Goal: Information Seeking & Learning: Learn about a topic

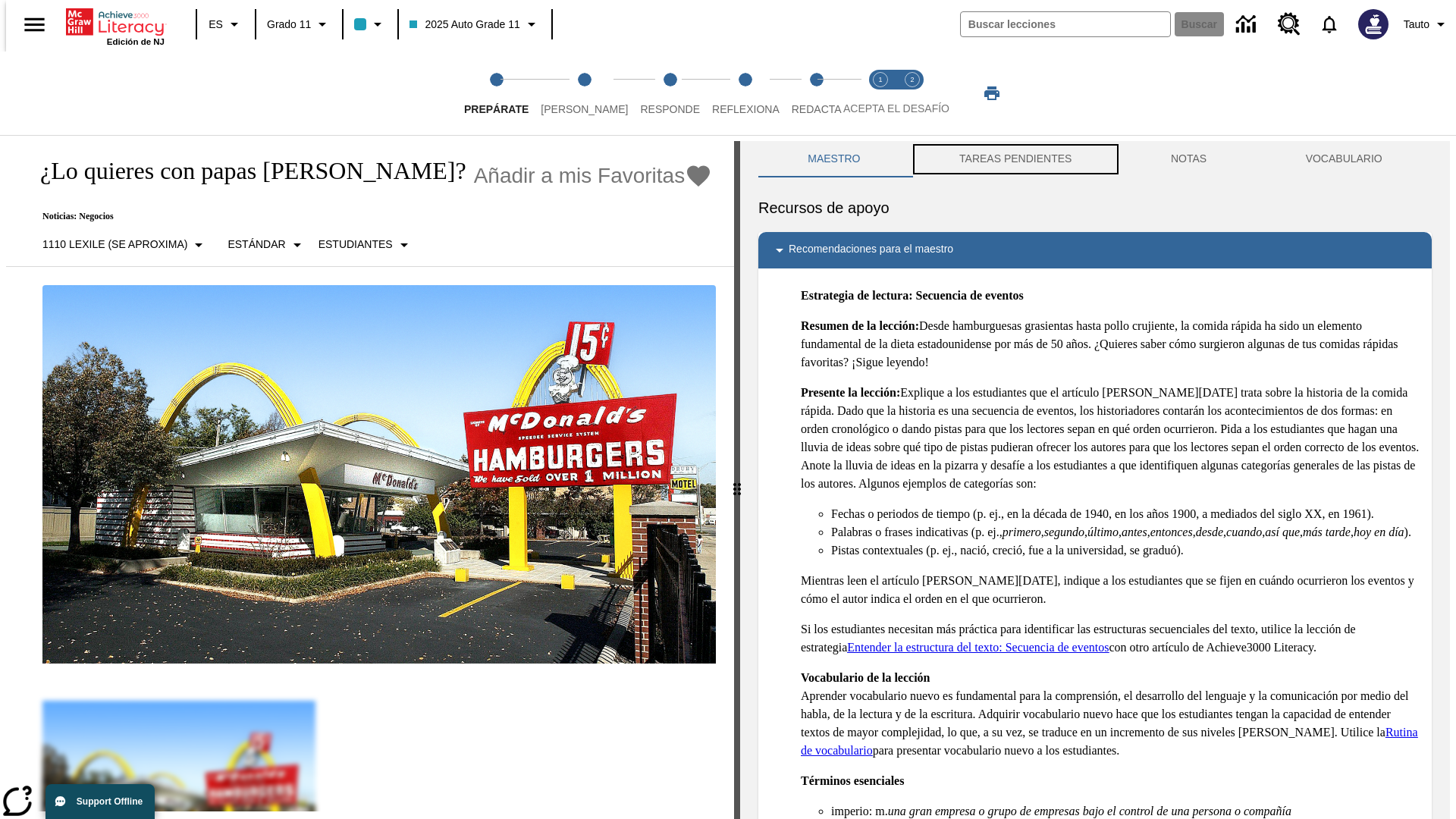
click at [1014, 159] on button "TAREAS PENDIENTES" at bounding box center [1015, 158] width 212 height 36
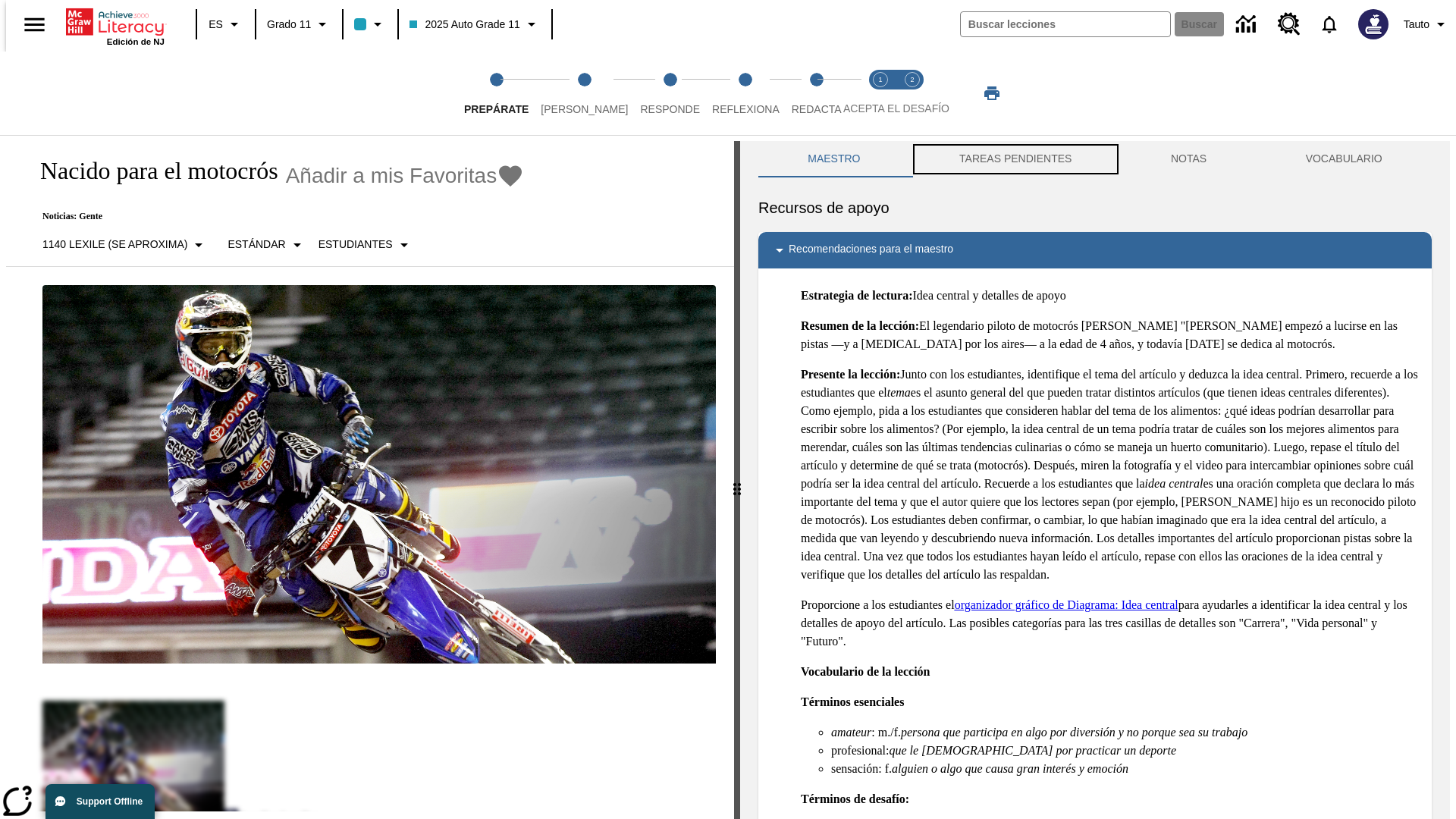
click at [1014, 159] on button "TAREAS PENDIENTES" at bounding box center [1015, 158] width 212 height 36
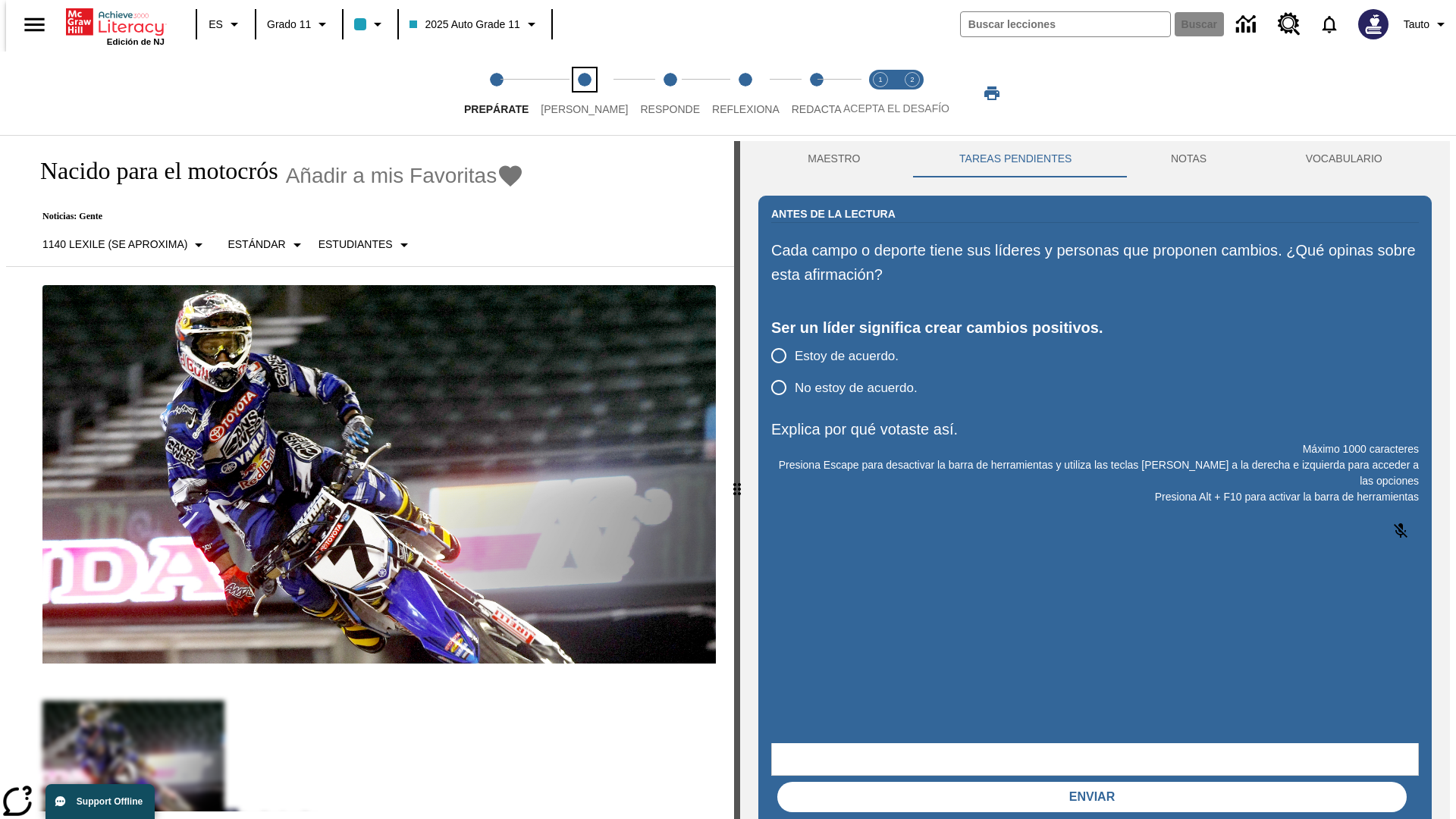
click at [571, 93] on span "[PERSON_NAME]" at bounding box center [584, 102] width 87 height 27
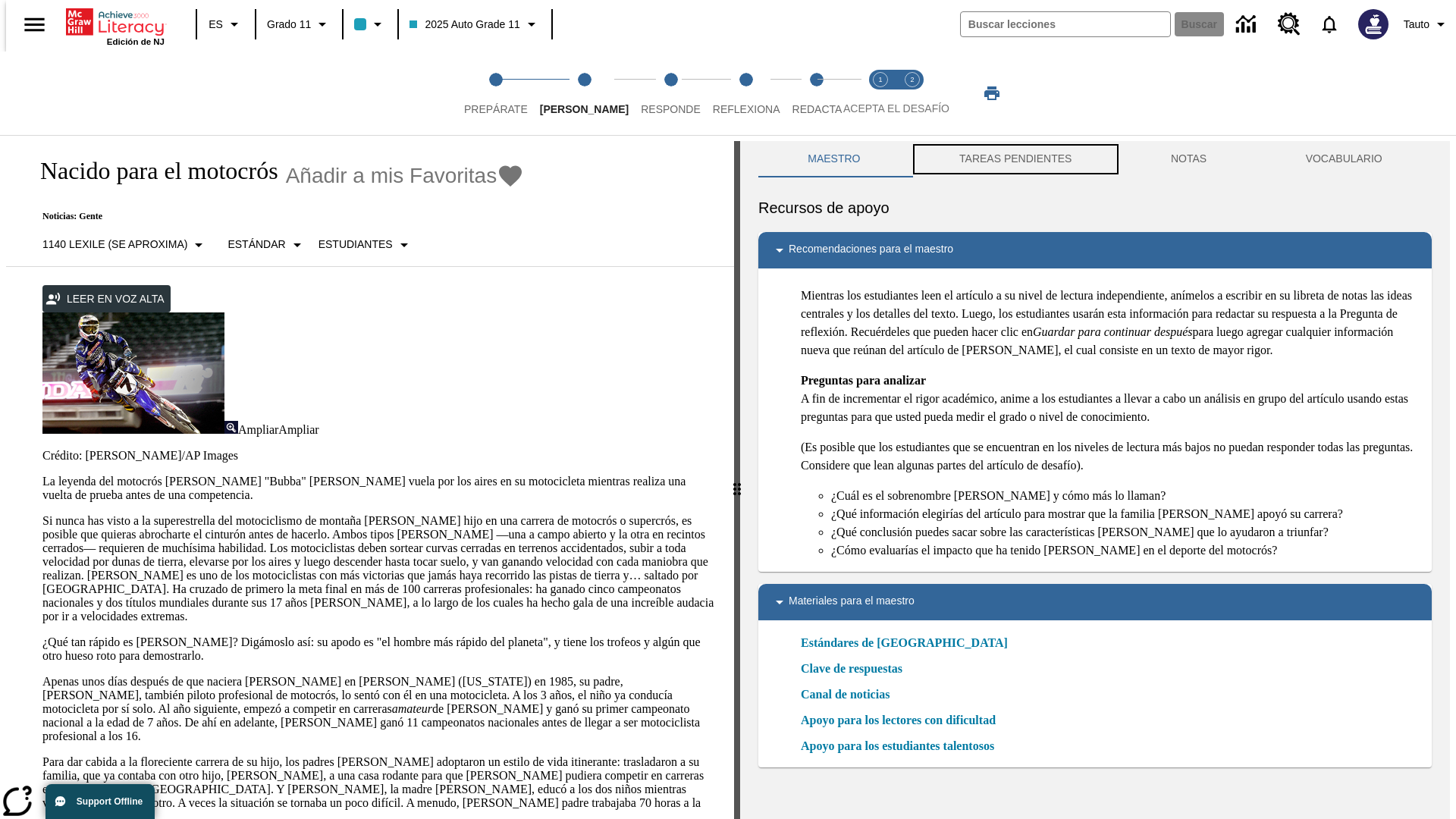
scroll to position [1, 0]
click at [1014, 159] on button "TAREAS PENDIENTES" at bounding box center [1015, 158] width 212 height 36
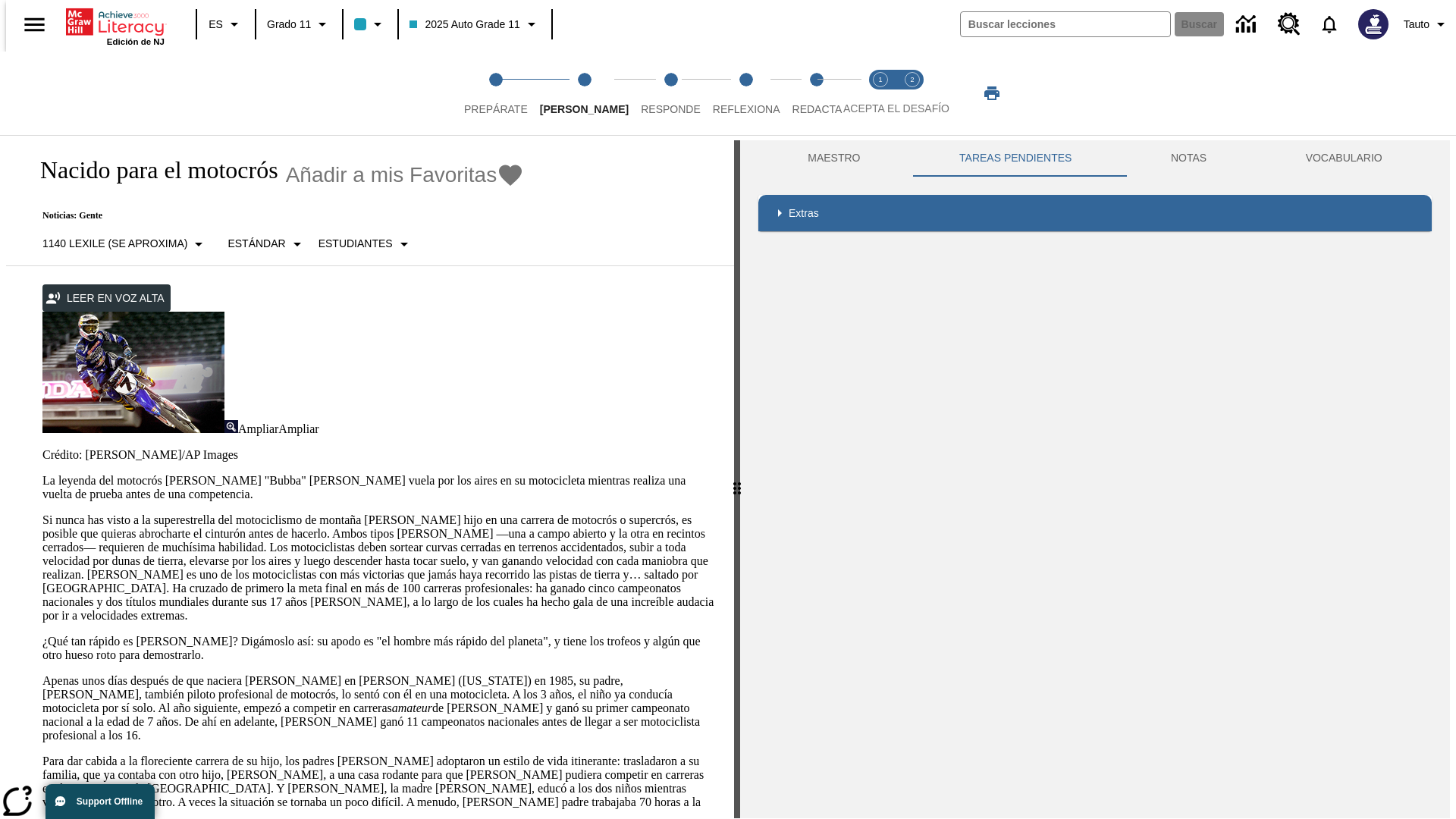
click at [42, 514] on p "Si nunca has visto a la superestrella del motociclismo de montaña [PERSON_NAME]…" at bounding box center [379, 568] width 674 height 109
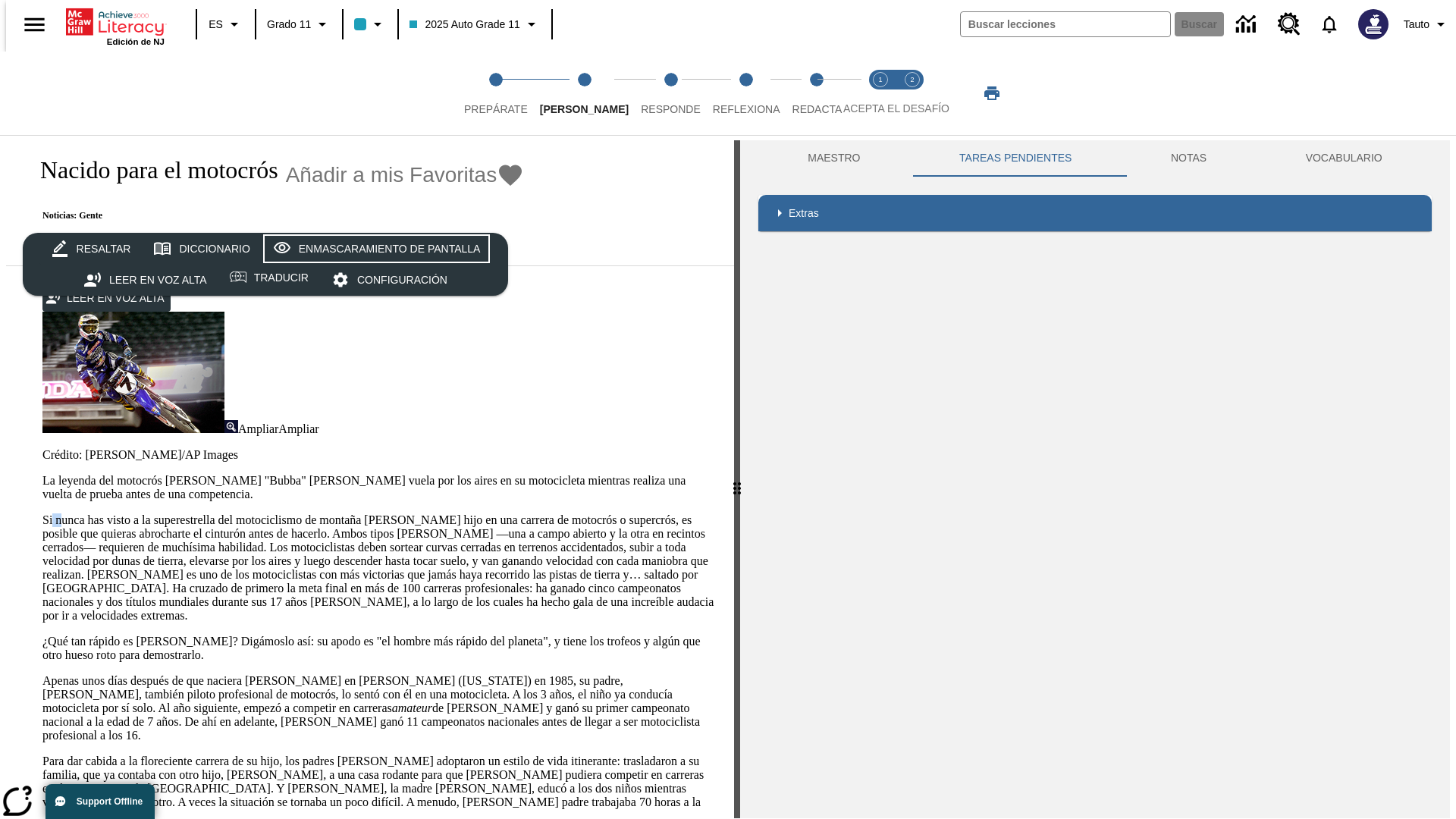
click at [373, 248] on div "Enmascaramiento de pantalla" at bounding box center [389, 249] width 182 height 19
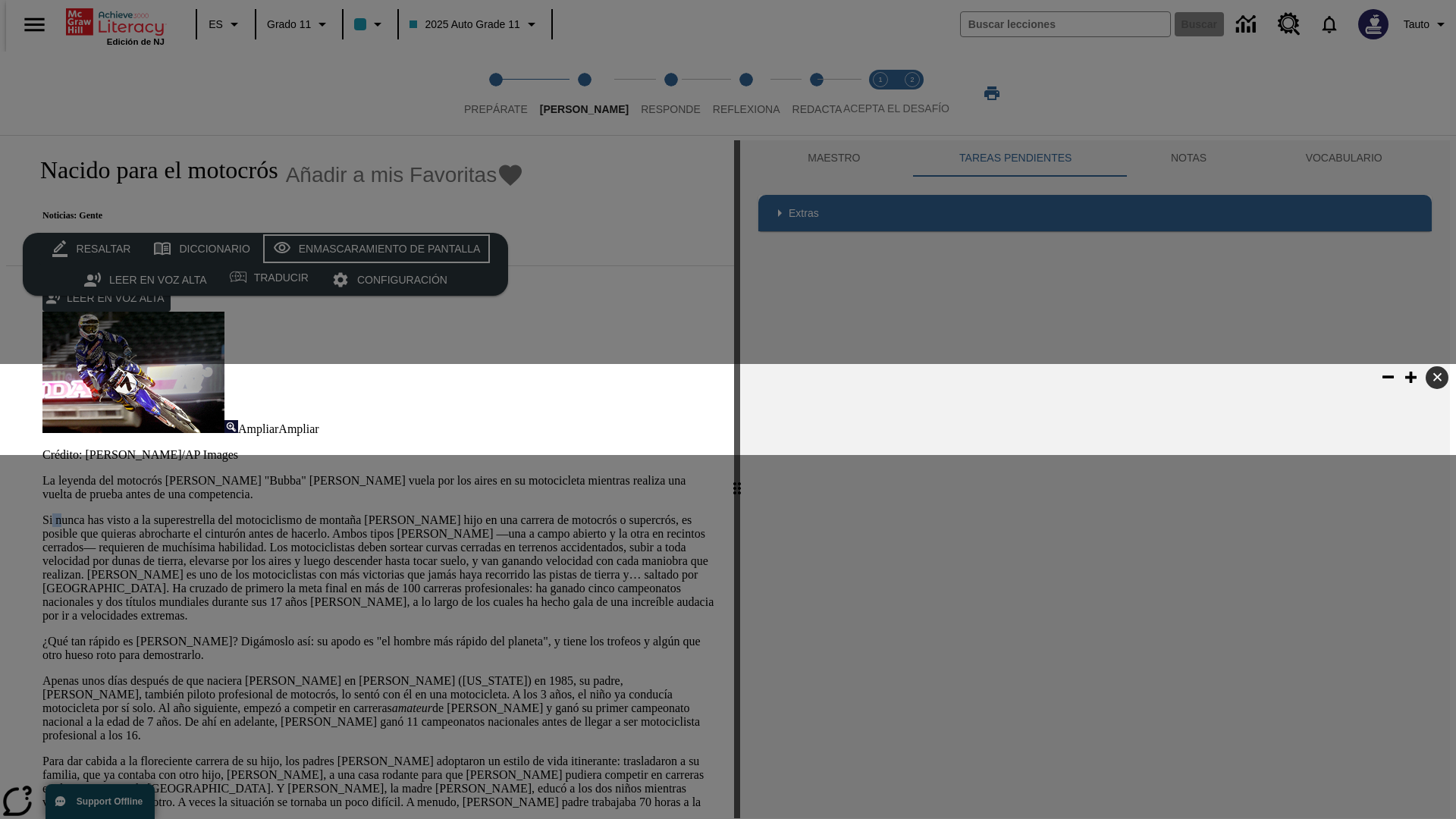
click at [373, 248] on div "Enmascaramiento de pantalla" at bounding box center [389, 249] width 182 height 19
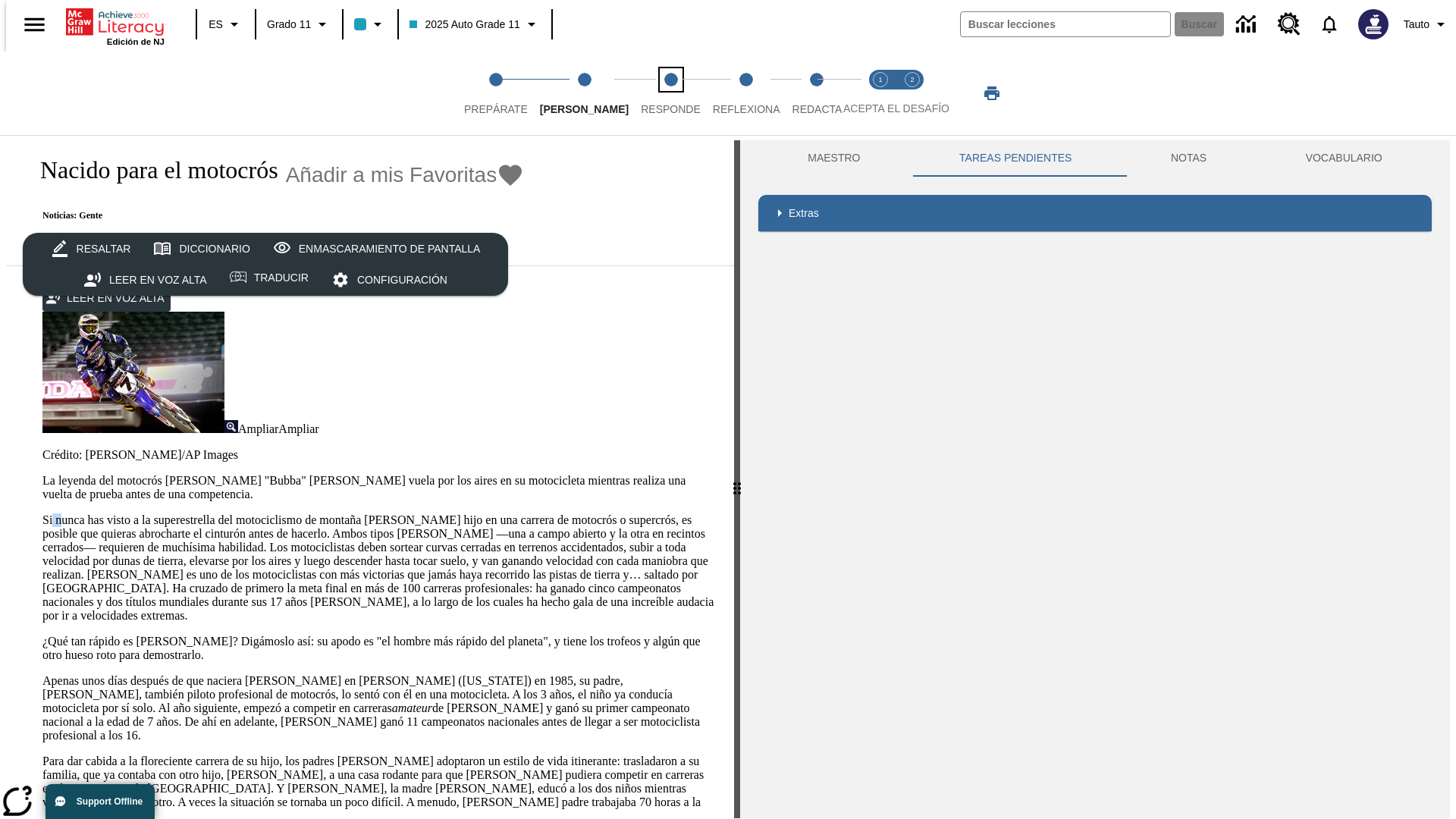
click at [648, 93] on span "Responde" at bounding box center [671, 102] width 60 height 27
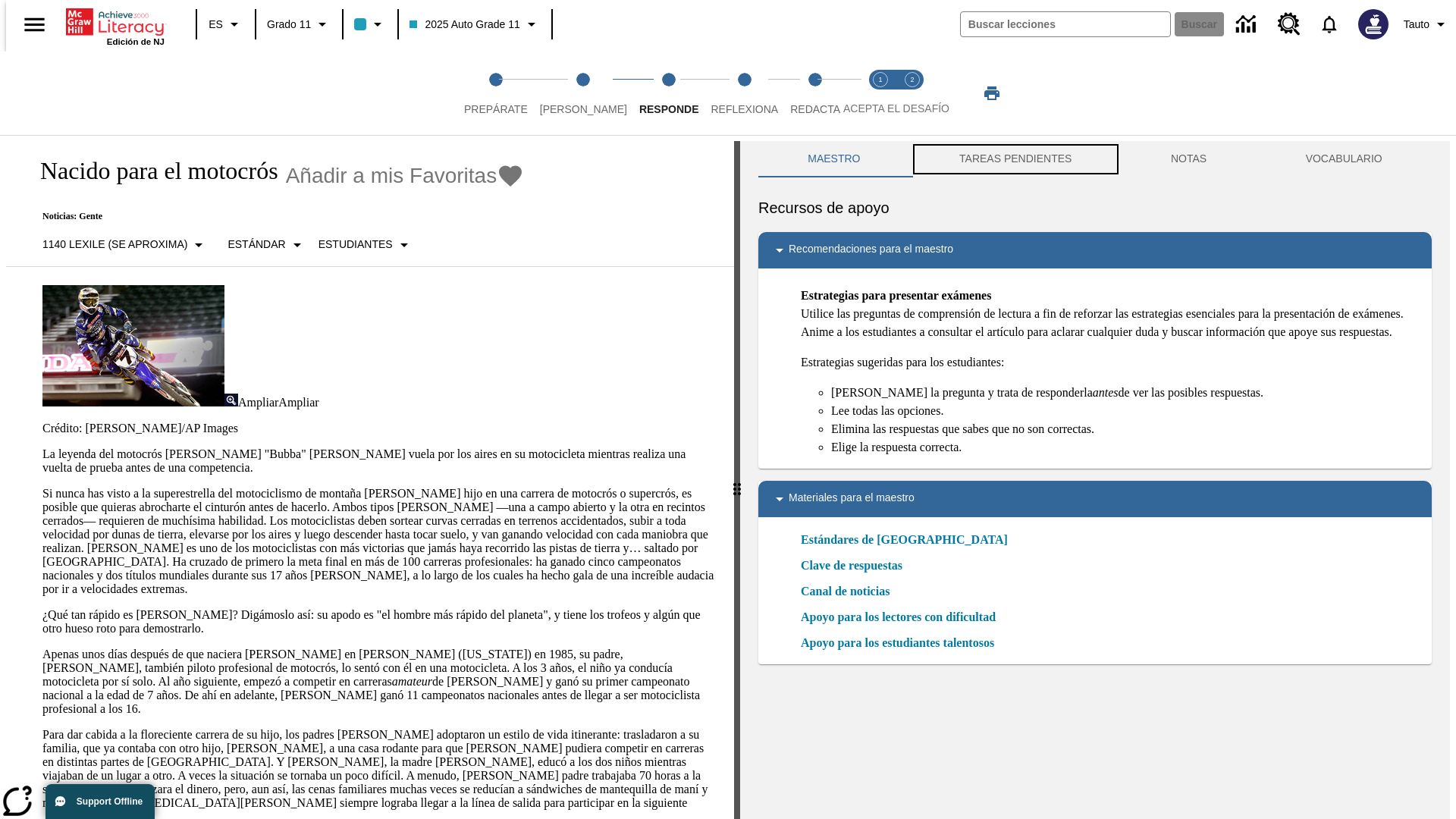
scroll to position [1, 0]
click at [1014, 159] on button "TAREAS PENDIENTES" at bounding box center [1015, 158] width 212 height 36
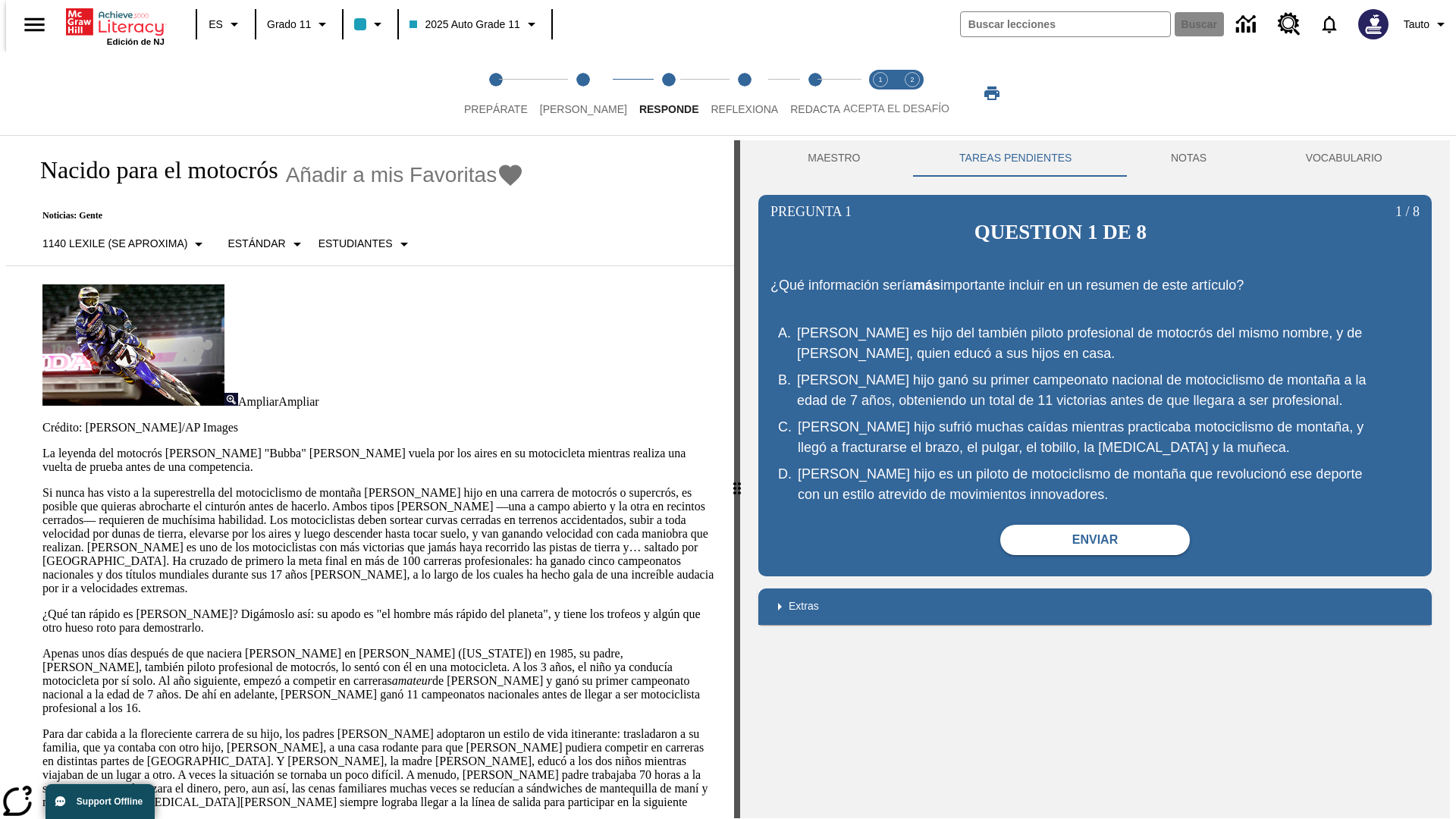
click at [42, 486] on p "Si nunca has visto a la superestrella del motociclismo de montaña [PERSON_NAME]…" at bounding box center [379, 541] width 674 height 109
